Goal: Information Seeking & Learning: Learn about a topic

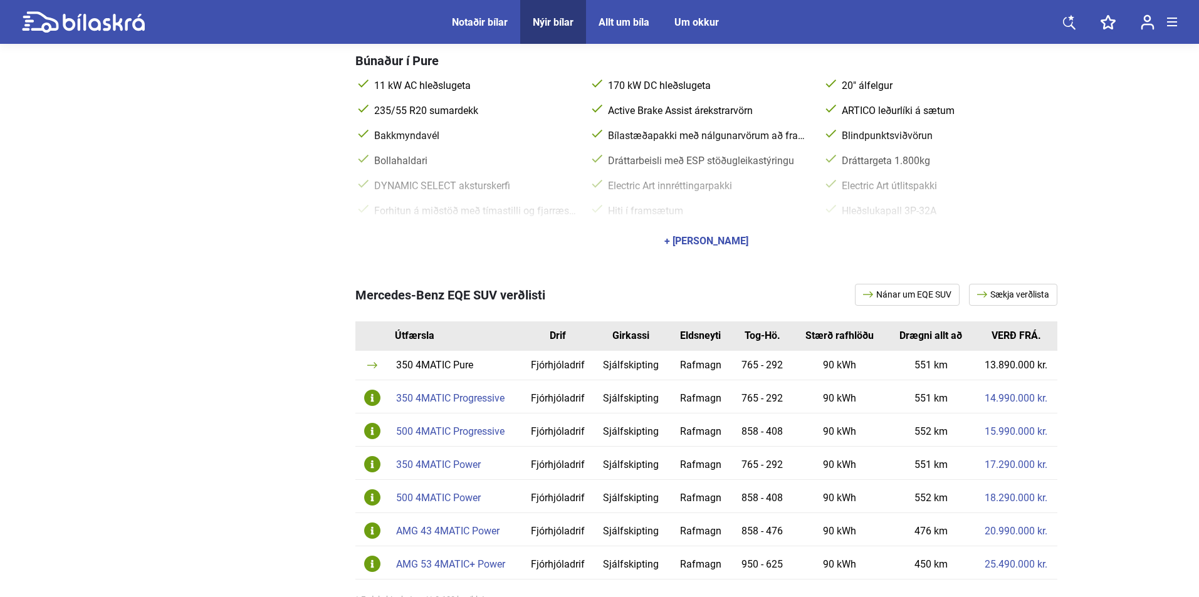
scroll to position [627, 0]
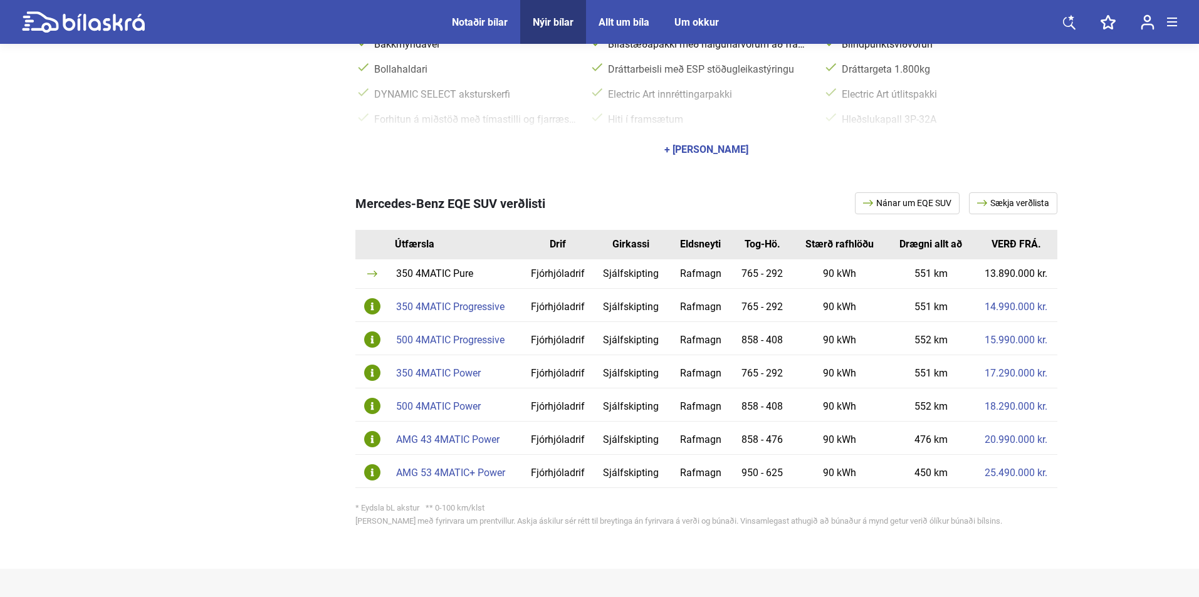
click at [362, 196] on span "Mercedes-Benz EQE SUV verðlisti" at bounding box center [450, 203] width 190 height 15
drag, startPoint x: 356, startPoint y: 190, endPoint x: 498, endPoint y: 193, distance: 142.3
click at [498, 196] on span "Mercedes-Benz EQE SUV verðlisti" at bounding box center [450, 203] width 190 height 15
copy span "Mercedes-Benz EQE SUV"
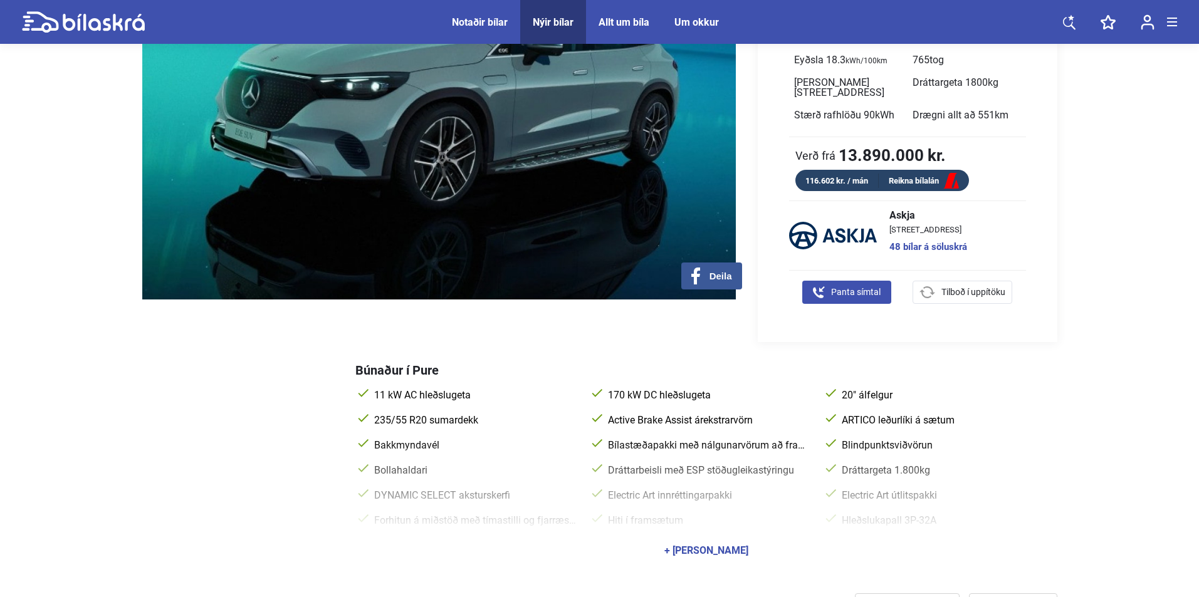
scroll to position [501, 0]
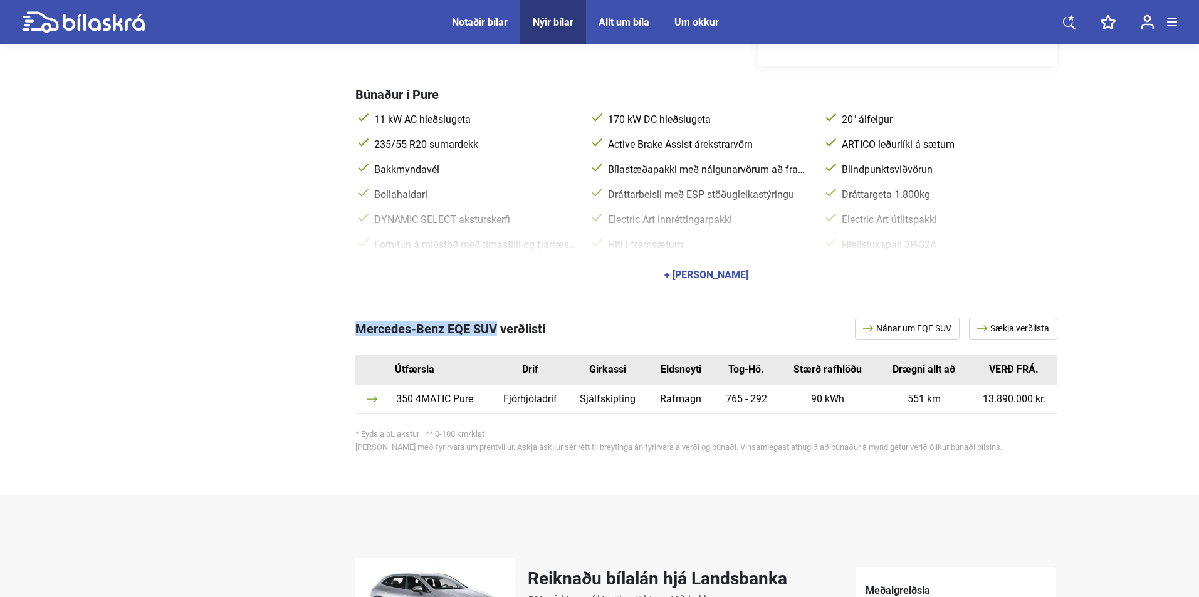
drag, startPoint x: 393, startPoint y: 315, endPoint x: 497, endPoint y: 313, distance: 104.0
click at [497, 322] on span "Mercedes-Benz EQE SUV verðlisti" at bounding box center [450, 329] width 190 height 15
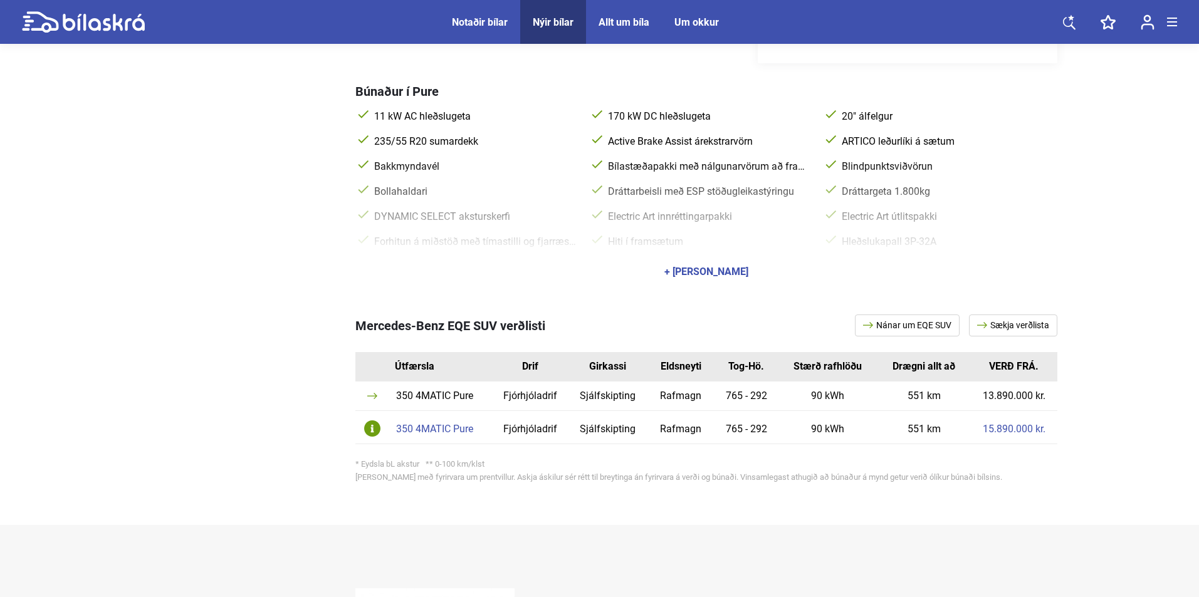
scroll to position [564, 0]
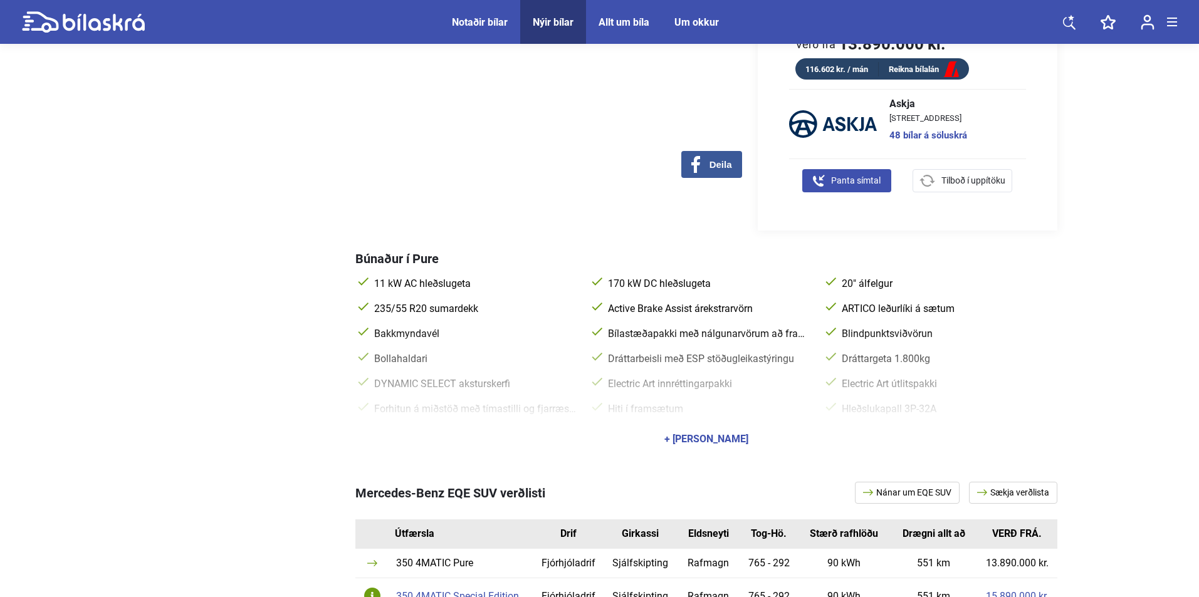
scroll to position [501, 0]
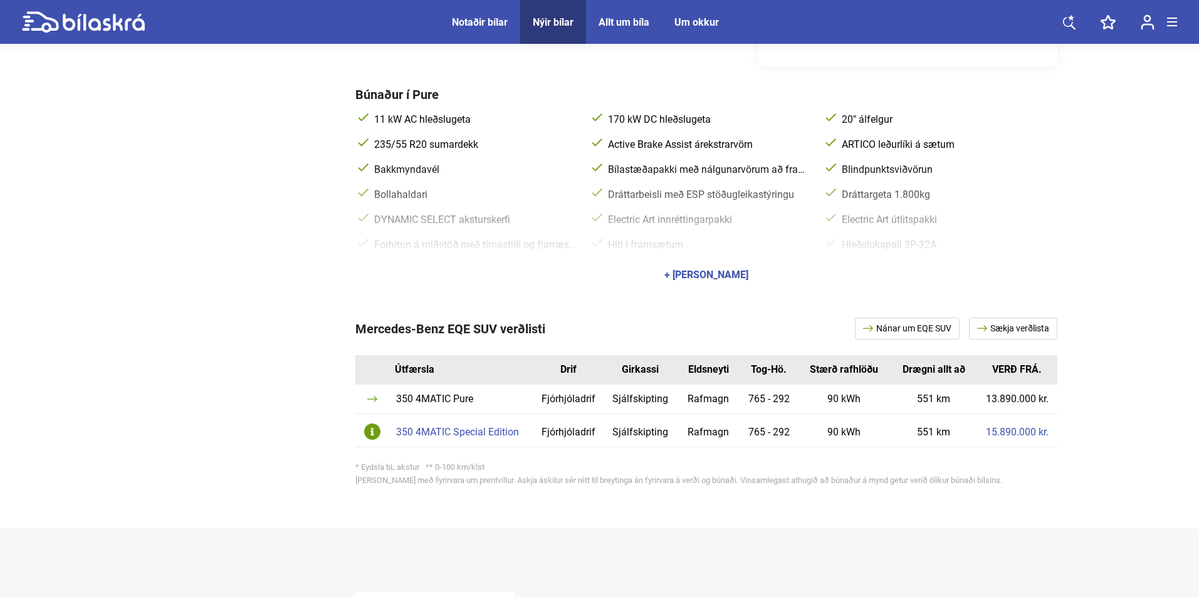
click at [483, 427] on div "350 4MATIC Special Edition" at bounding box center [462, 432] width 132 height 10
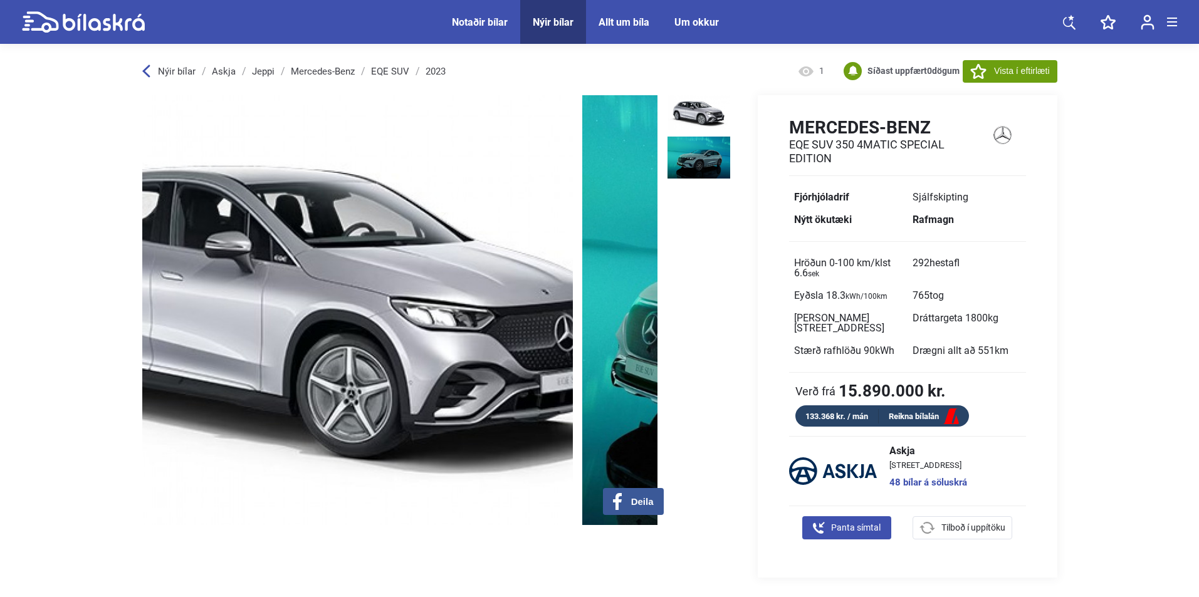
drag, startPoint x: 565, startPoint y: 334, endPoint x: 29, endPoint y: 360, distance: 537.1
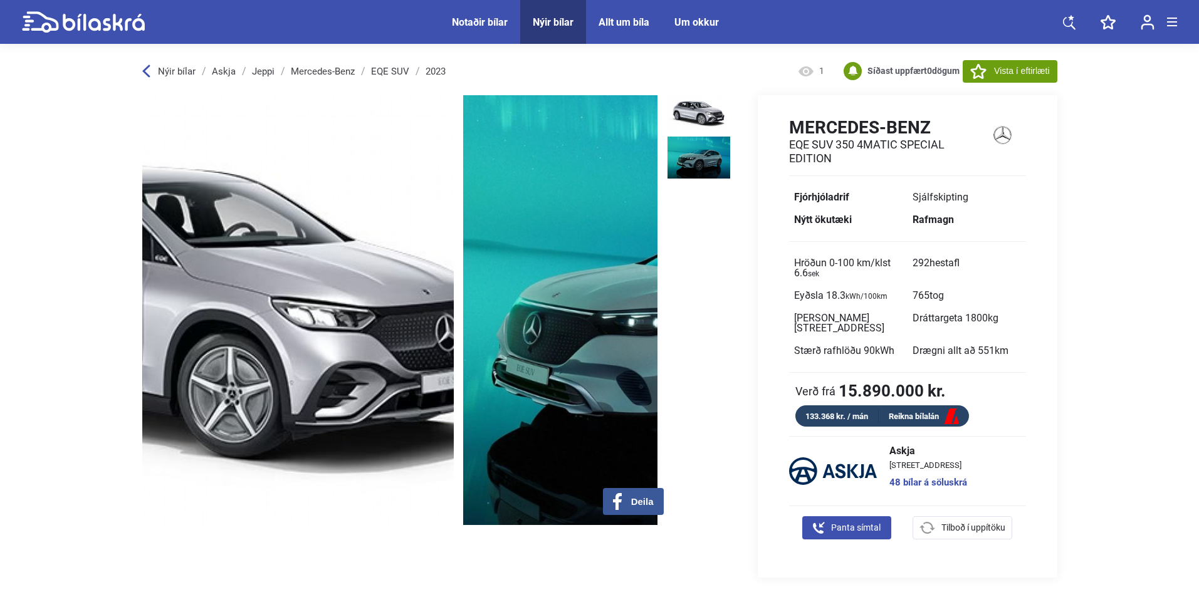
drag, startPoint x: 504, startPoint y: 344, endPoint x: 698, endPoint y: 355, distance: 193.9
click at [600, 342] on img at bounding box center [720, 310] width 515 height 430
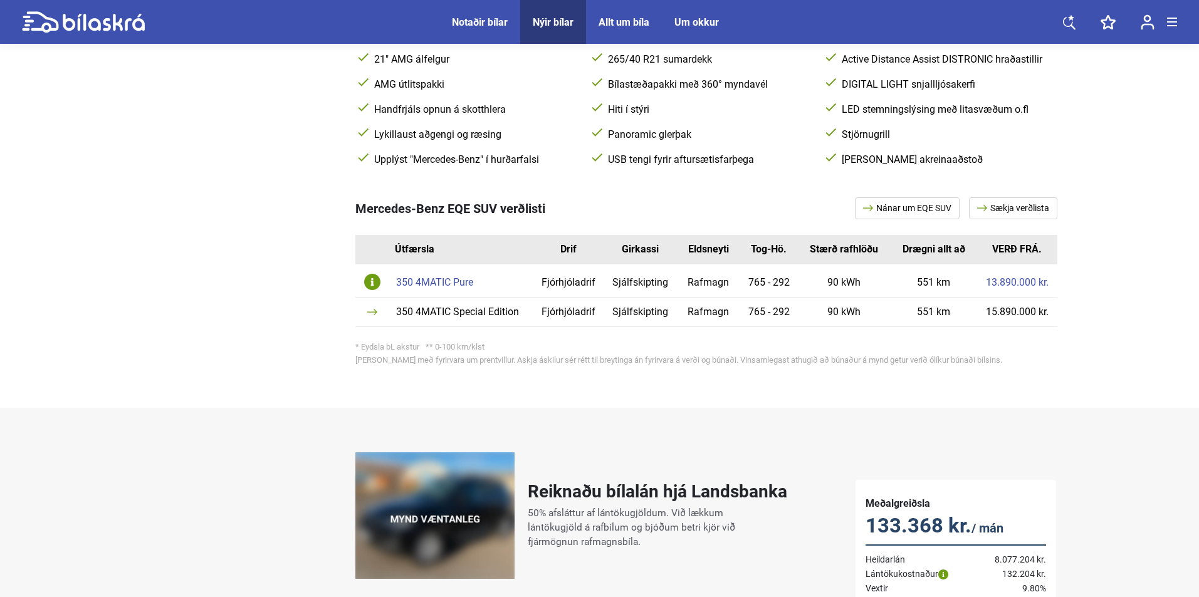
scroll to position [564, 0]
